Goal: Transaction & Acquisition: Download file/media

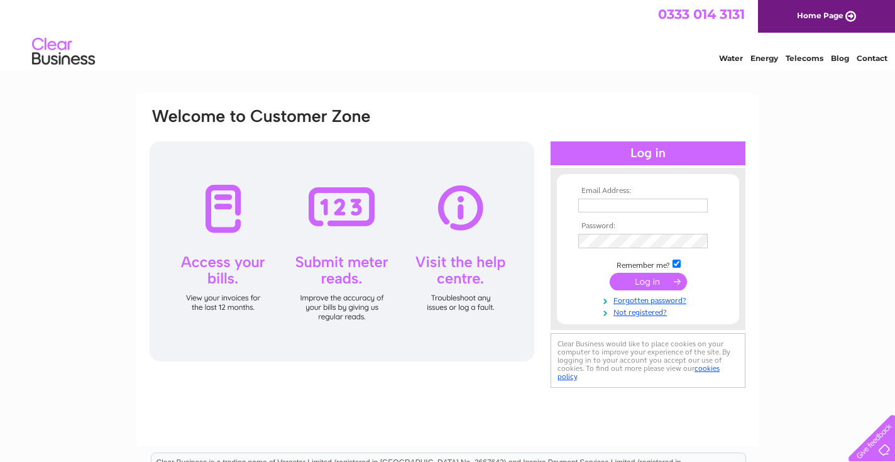
type input "jameslocum@yahoo.com"
click at [640, 281] on input "submit" at bounding box center [648, 283] width 77 height 18
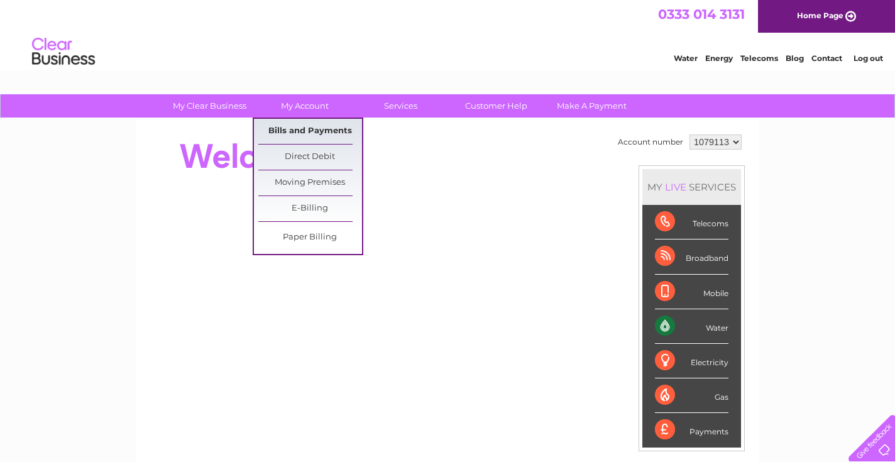
click at [308, 128] on link "Bills and Payments" at bounding box center [310, 131] width 104 height 25
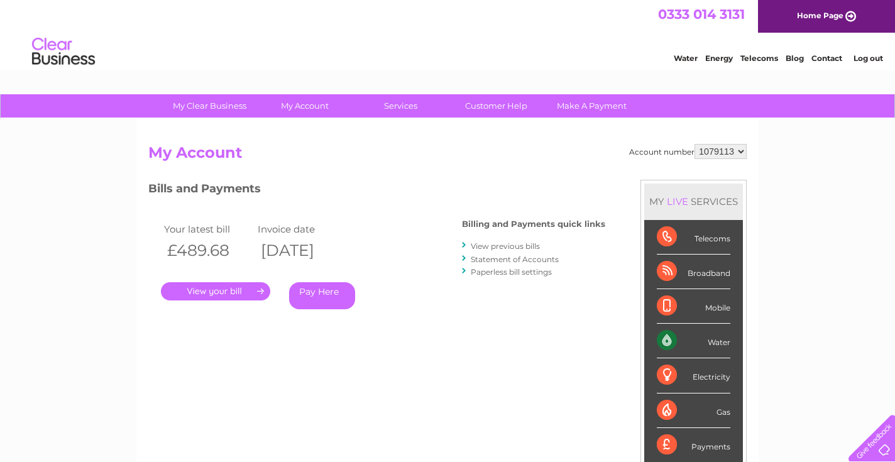
click at [239, 288] on link "." at bounding box center [215, 291] width 109 height 18
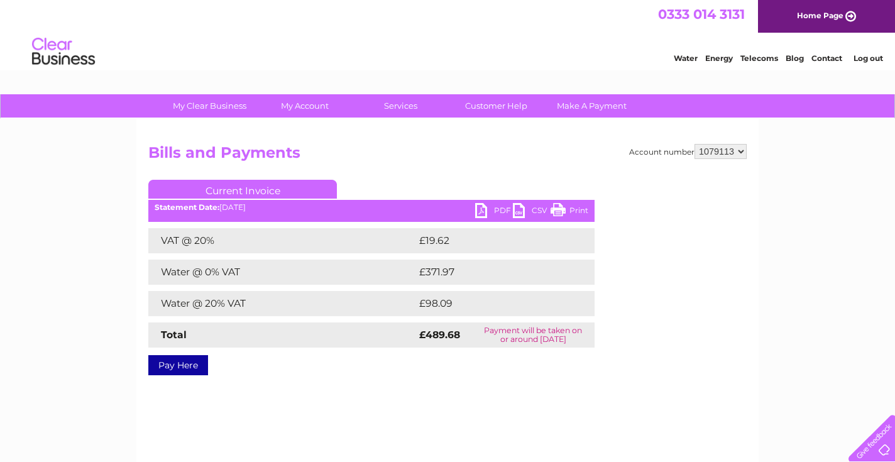
click at [488, 211] on link "PDF" at bounding box center [494, 212] width 38 height 18
select select "1080016"
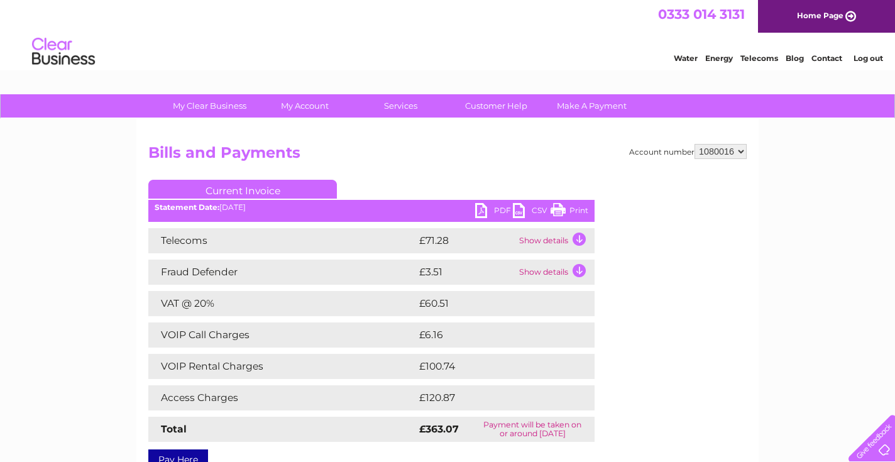
click at [493, 206] on link "PDF" at bounding box center [494, 212] width 38 height 18
